Goal: Information Seeking & Learning: Understand process/instructions

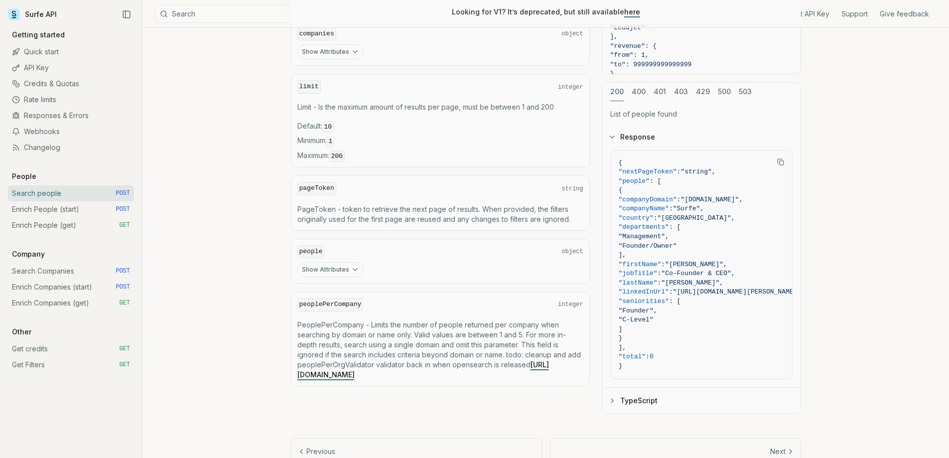
scroll to position [448, 0]
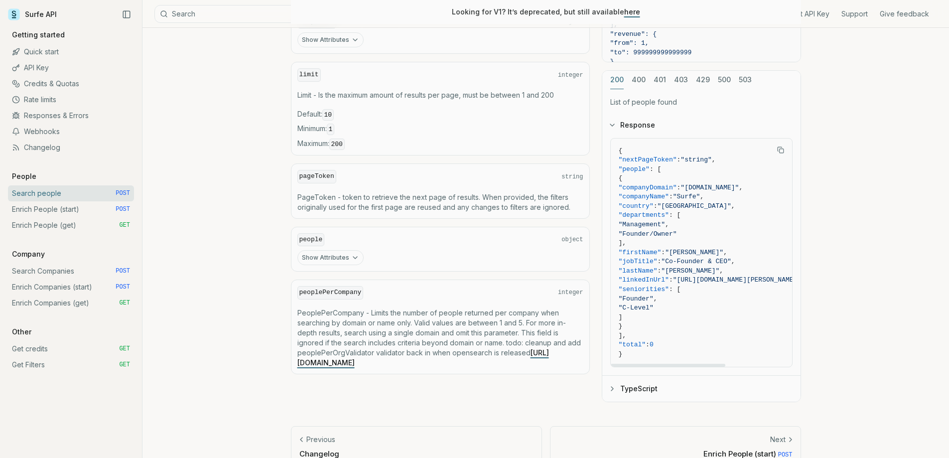
click at [686, 377] on button "TypeScript" at bounding box center [701, 388] width 198 height 26
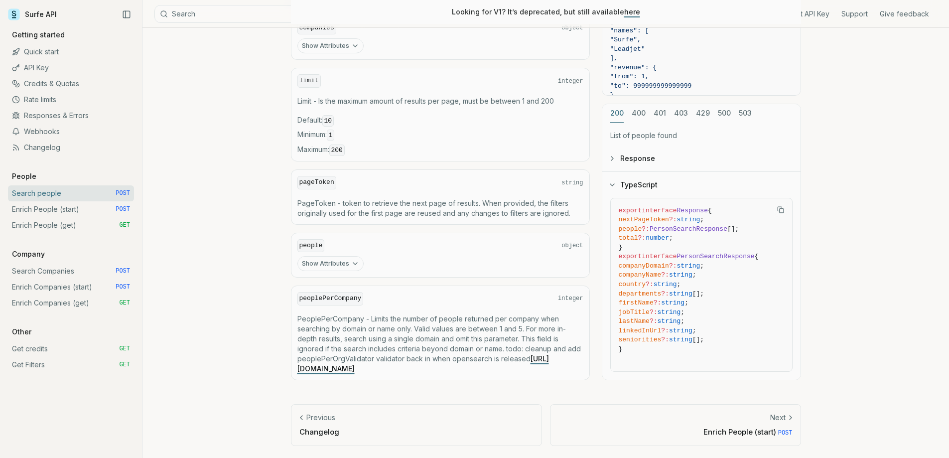
click at [661, 386] on article "Search people Quota limitation Results received from this endpoint count toward…" at bounding box center [546, 22] width 558 height 872
click at [625, 164] on button "Response" at bounding box center [701, 158] width 198 height 26
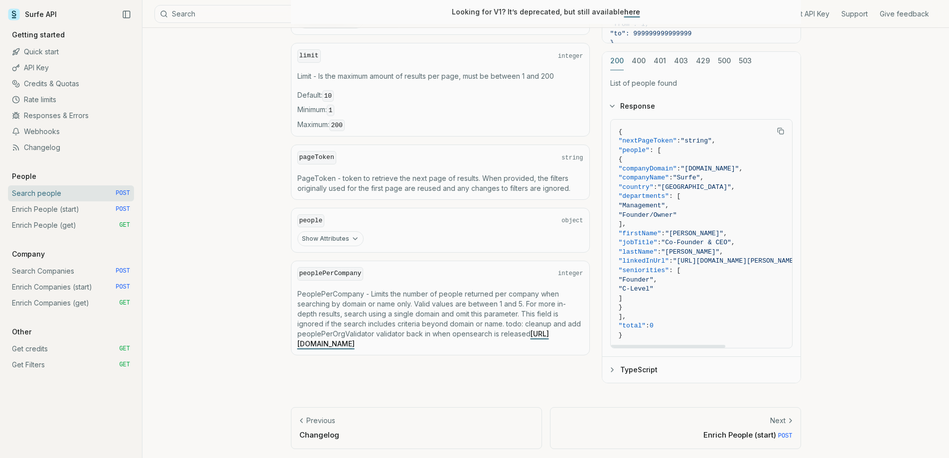
scroll to position [470, 0]
click at [96, 210] on link "Enrich People (start) POST" at bounding box center [71, 209] width 126 height 16
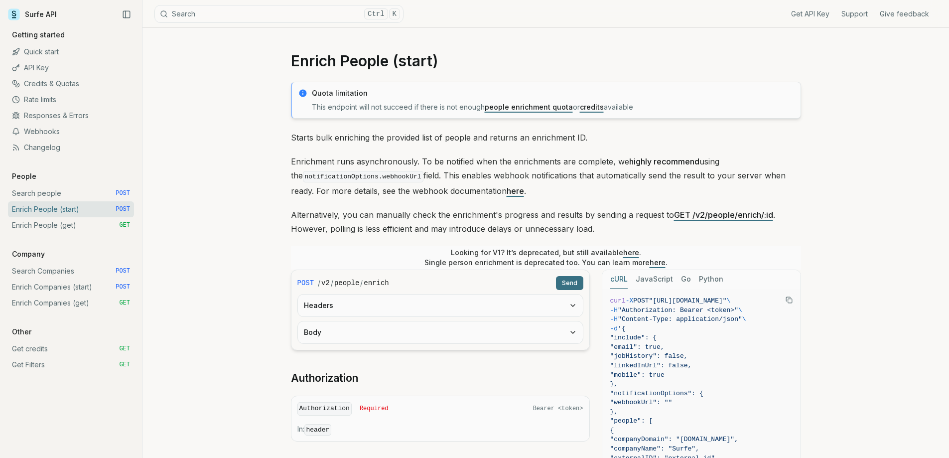
scroll to position [299, 0]
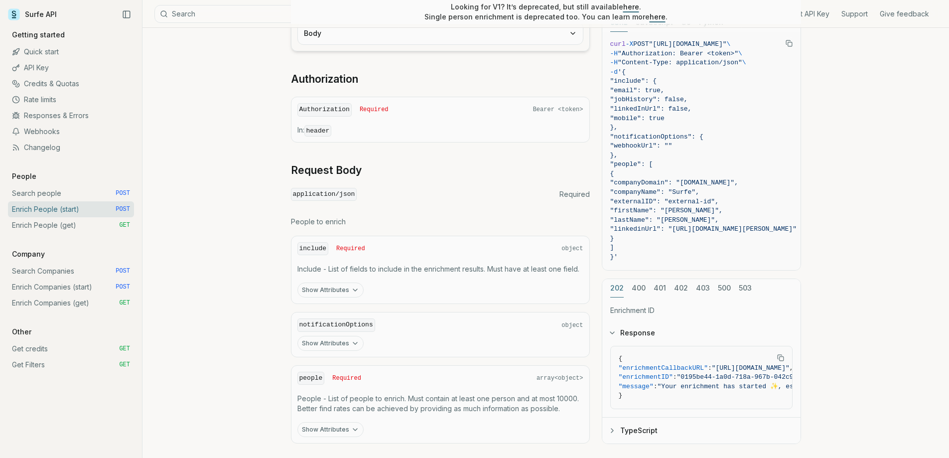
click at [57, 103] on link "Rate limits" at bounding box center [71, 100] width 126 height 16
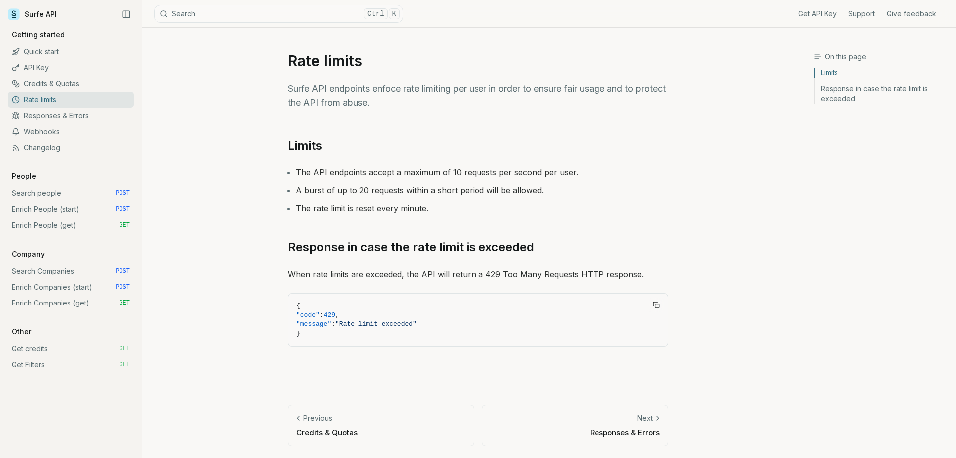
click at [68, 90] on link "Credits & Quotas" at bounding box center [71, 84] width 126 height 16
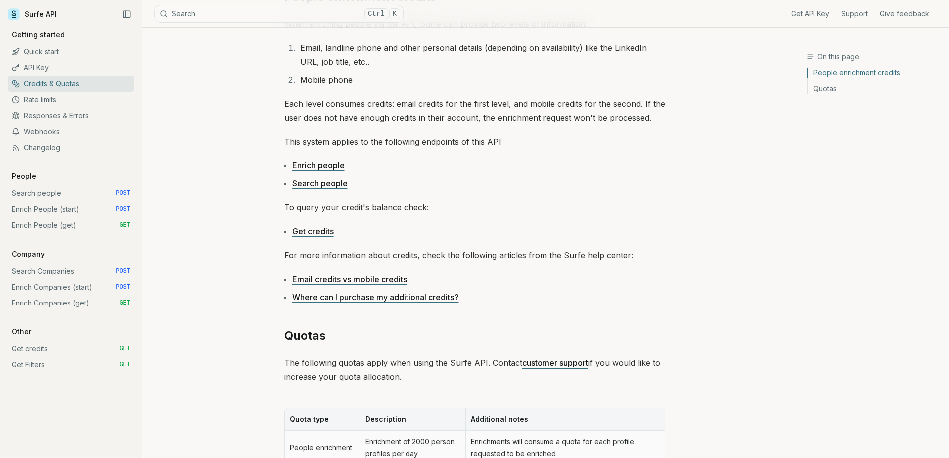
scroll to position [149, 0]
click at [331, 165] on link "Enrich people" at bounding box center [318, 164] width 52 height 10
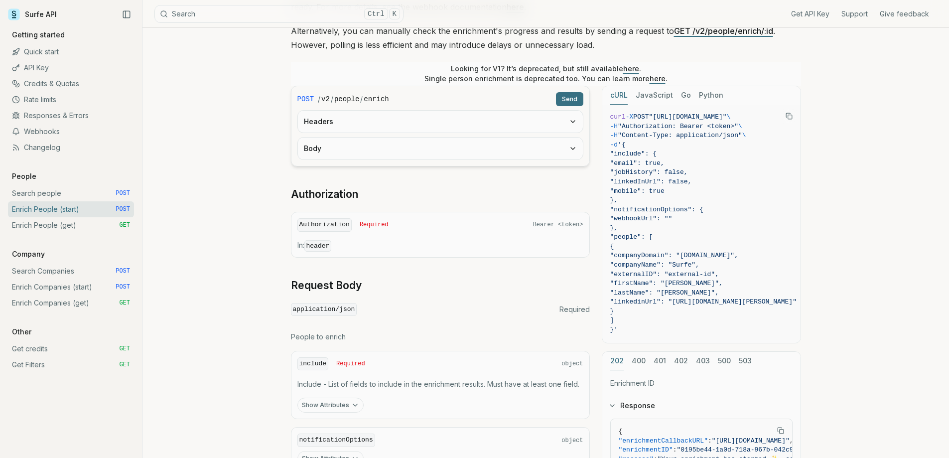
scroll to position [249, 0]
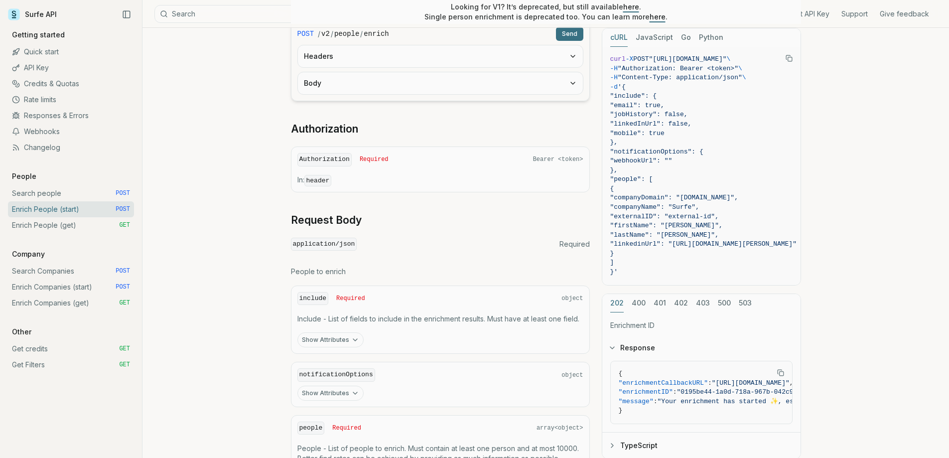
click at [109, 199] on link "Search people POST" at bounding box center [71, 193] width 126 height 16
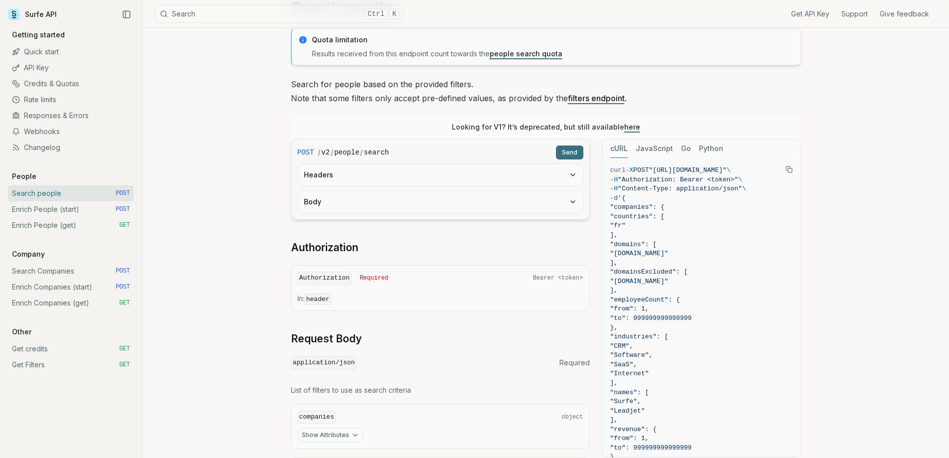
scroll to position [50, 0]
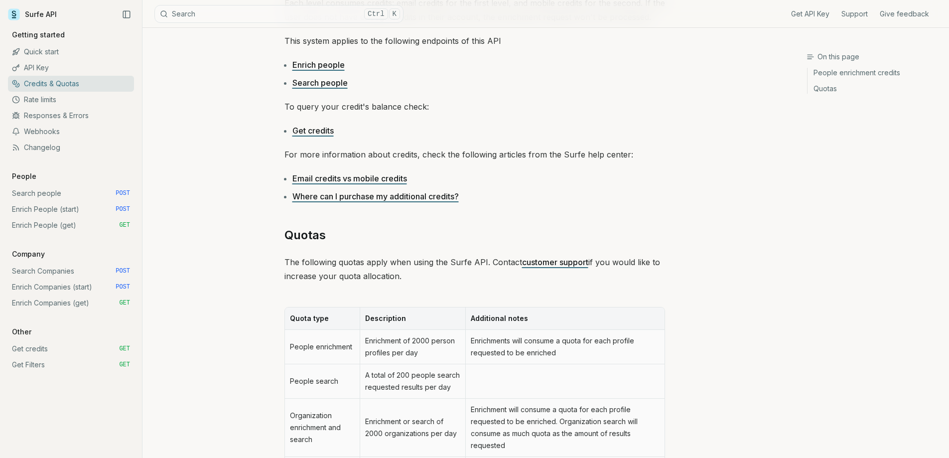
scroll to position [149, 0]
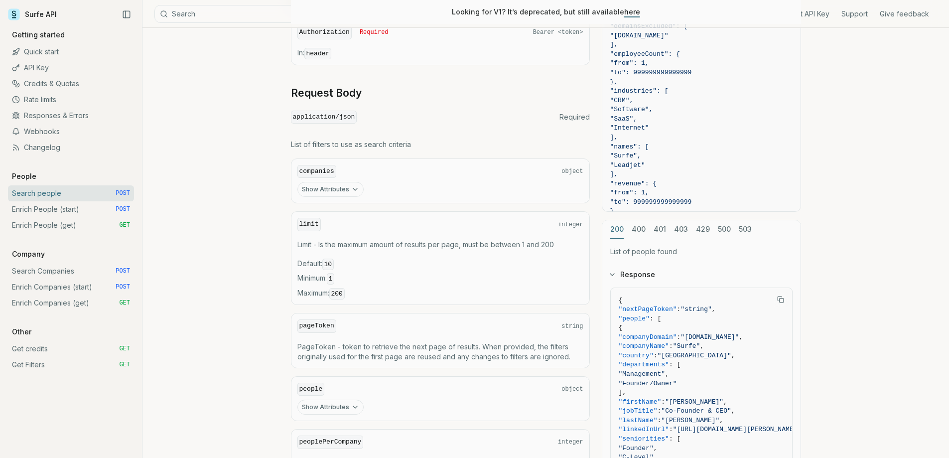
scroll to position [470, 0]
